Goal: Task Accomplishment & Management: Manage account settings

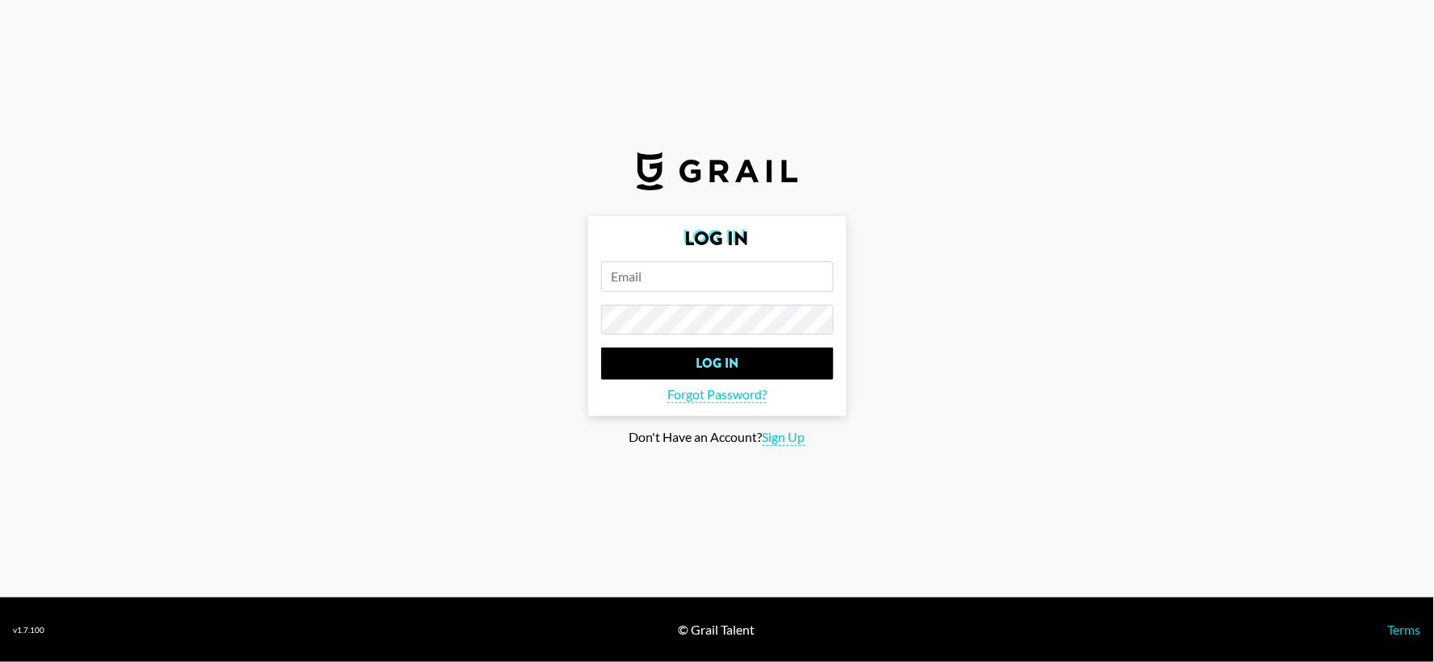
click at [715, 269] on input "email" at bounding box center [717, 276] width 232 height 31
type input "[EMAIL_ADDRESS][PERSON_NAME][DOMAIN_NAME]"
click at [601, 348] on input "Log In" at bounding box center [717, 364] width 232 height 32
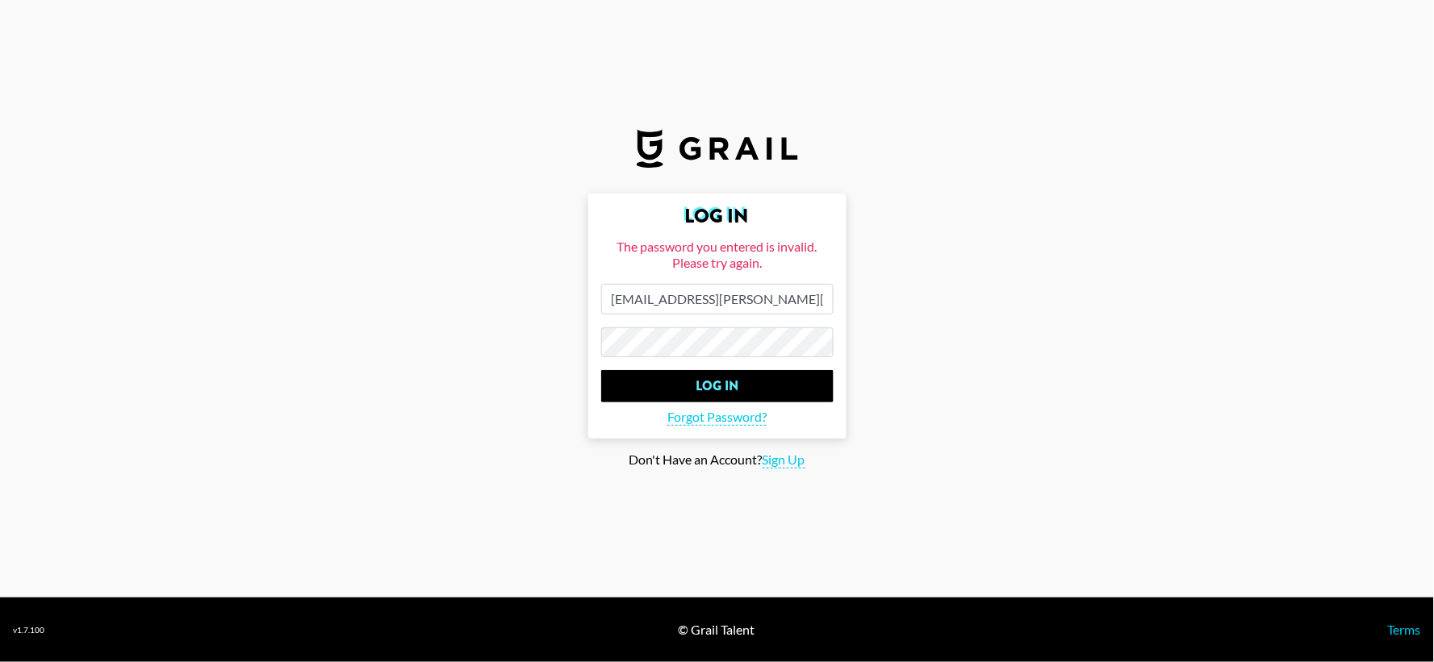
click at [584, 363] on main "Log In The password you entered is invalid. Please try again. [EMAIL_ADDRESS][P…" at bounding box center [717, 332] width 1408 height 276
click at [601, 370] on input "Log In" at bounding box center [717, 386] width 232 height 32
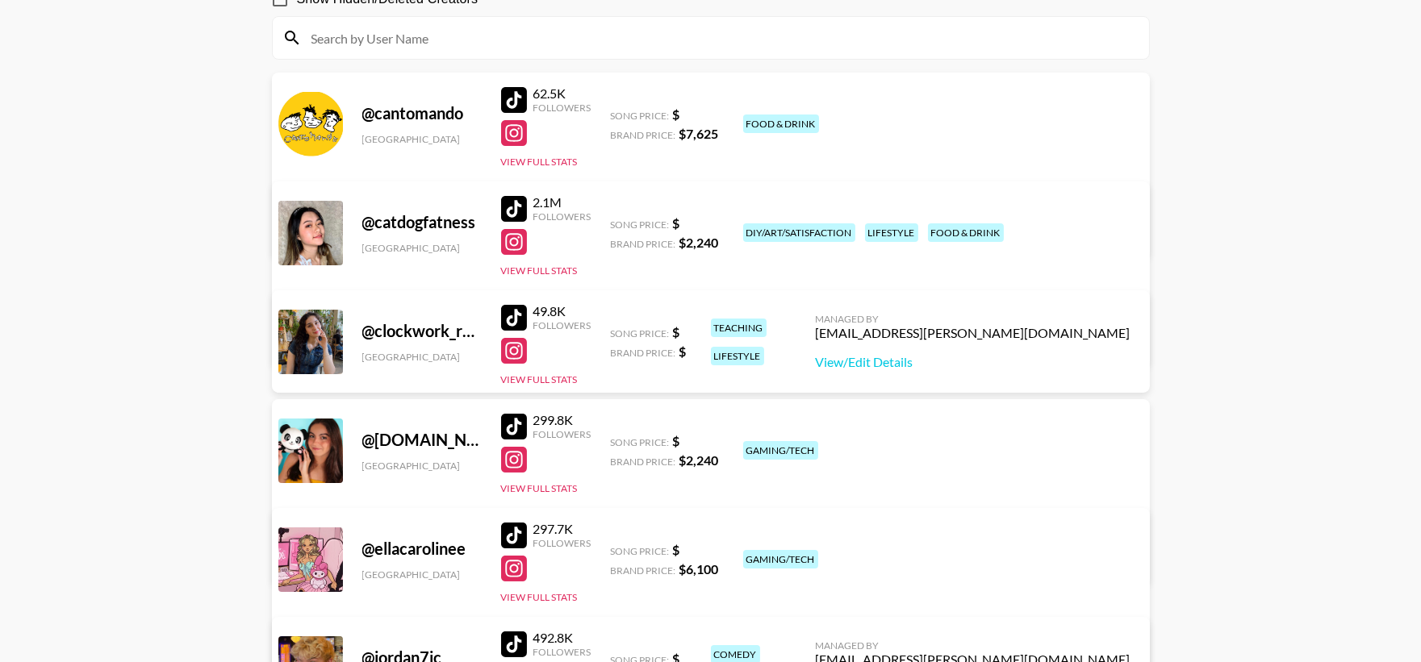
scroll to position [179, 0]
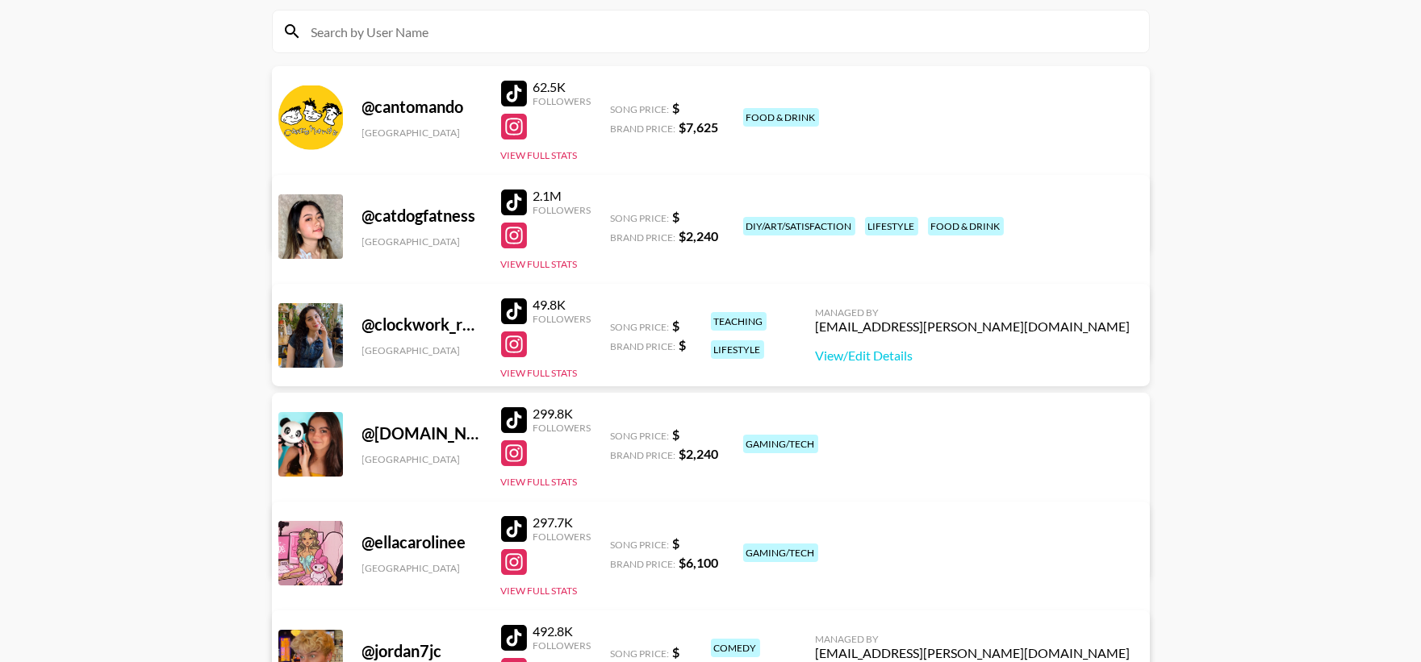
click at [405, 328] on div "@ clockwork_reads" at bounding box center [421, 325] width 119 height 20
click at [975, 356] on link "View/Edit Details" at bounding box center [973, 356] width 315 height 16
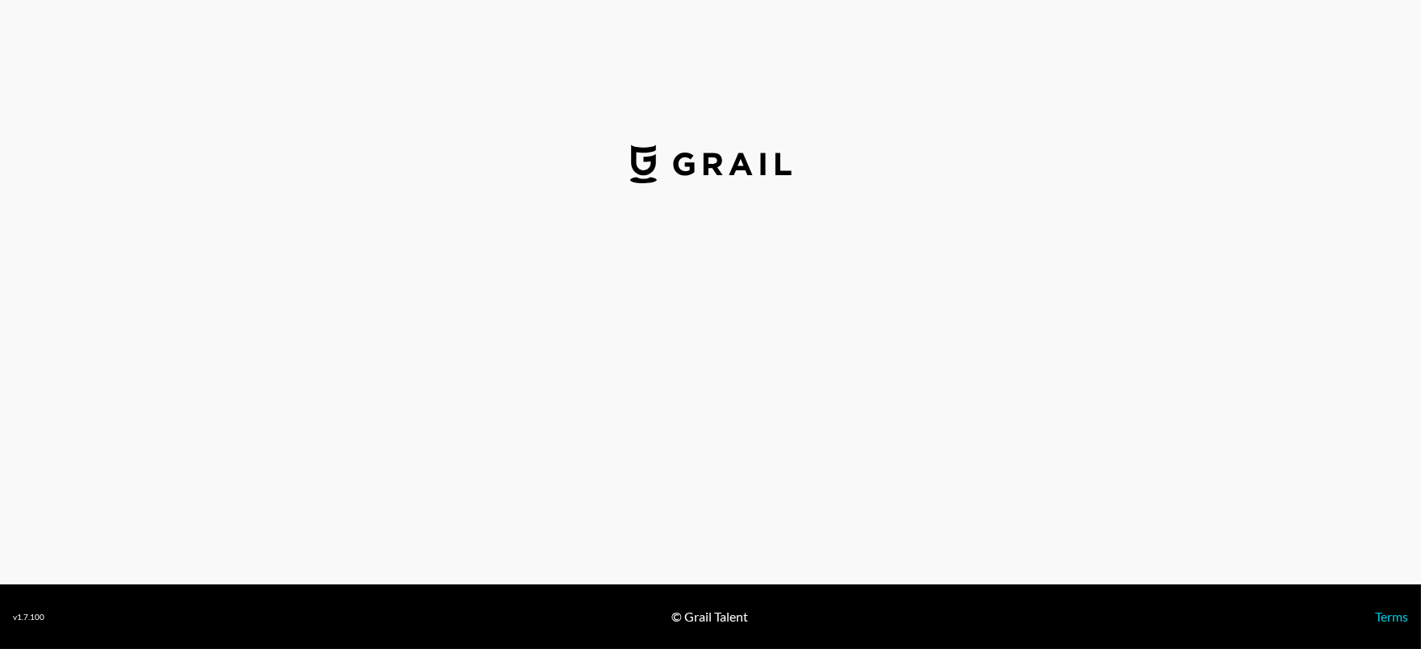
select select "USD"
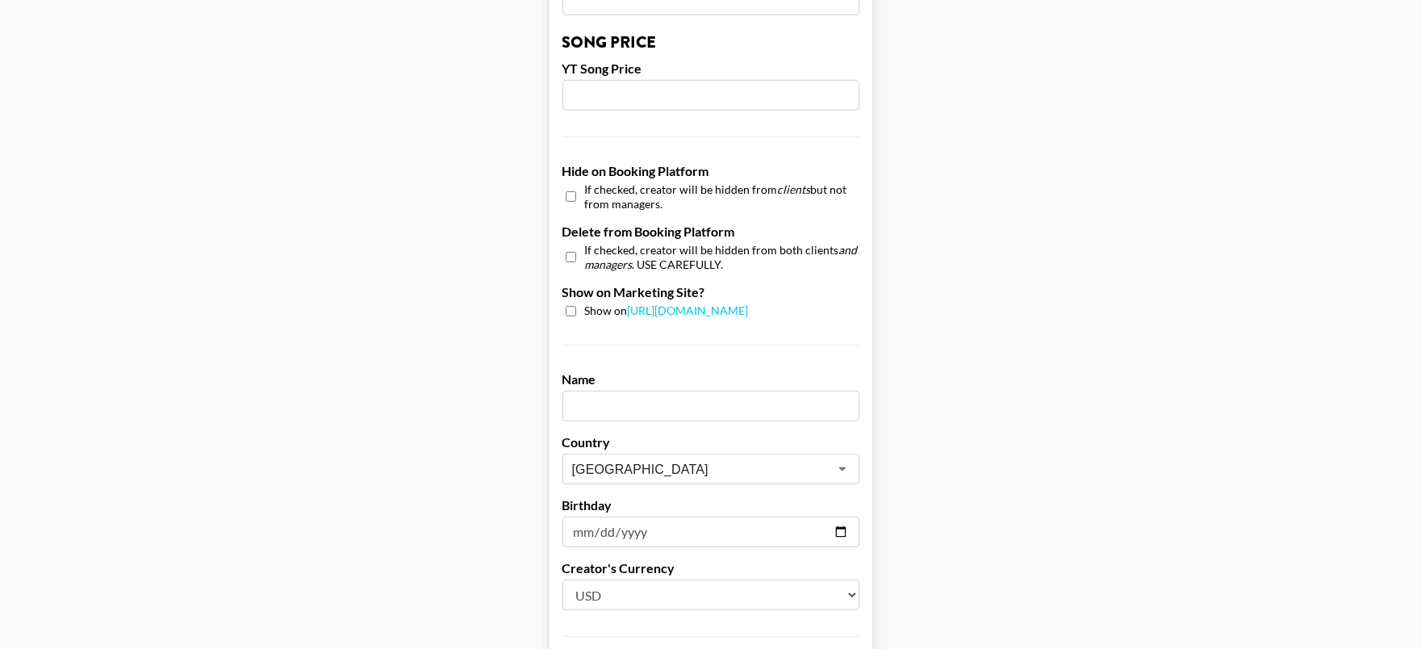
scroll to position [1434, 0]
